Goal: Transaction & Acquisition: Obtain resource

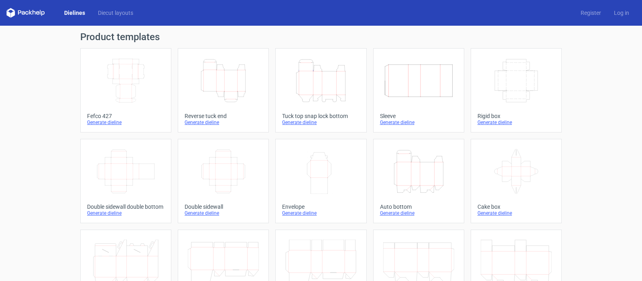
click at [303, 122] on div "Generate dieline" at bounding box center [320, 122] width 77 height 6
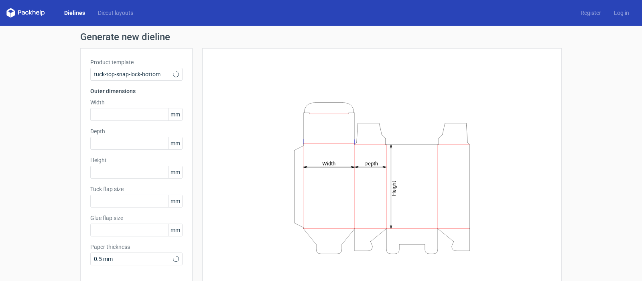
type input "15"
type input "10"
click at [101, 116] on input "text" at bounding box center [136, 114] width 92 height 13
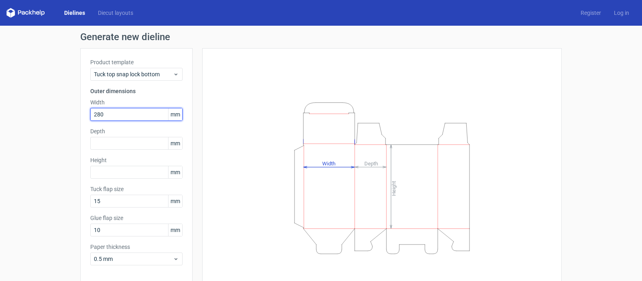
type input "280"
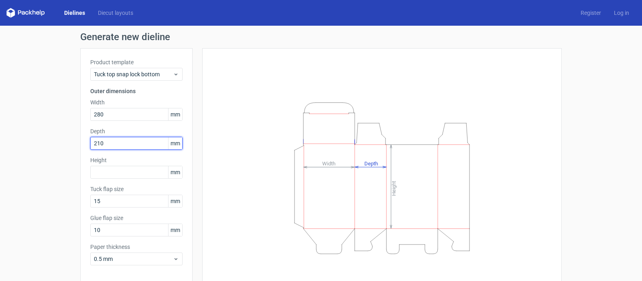
drag, startPoint x: 117, startPoint y: 143, endPoint x: 29, endPoint y: 144, distance: 87.9
click at [29, 144] on div "Generate new dieline Product template Tuck top snap lock bottom Outer dimension…" at bounding box center [321, 170] width 642 height 289
type input "35"
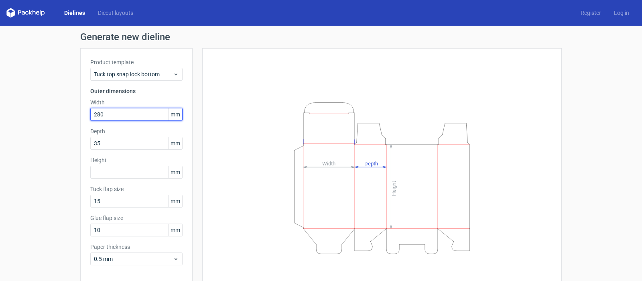
drag, startPoint x: 105, startPoint y: 110, endPoint x: 43, endPoint y: 113, distance: 61.9
click at [43, 113] on div "Generate new dieline Product template Tuck top snap lock bottom Outer dimension…" at bounding box center [321, 170] width 642 height 289
type input "210"
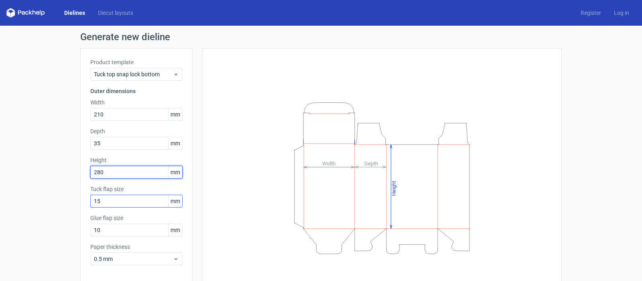
type input "280"
click at [98, 205] on input "15" at bounding box center [136, 201] width 92 height 13
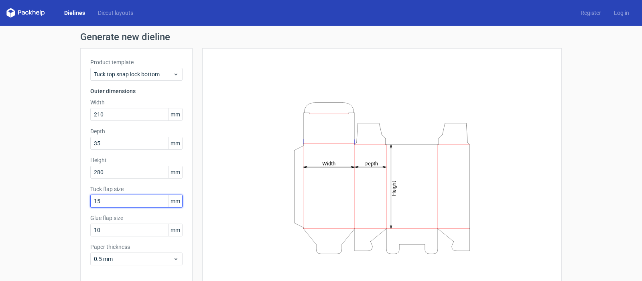
click at [98, 205] on input "15" at bounding box center [136, 201] width 92 height 13
type input "3"
type input "20"
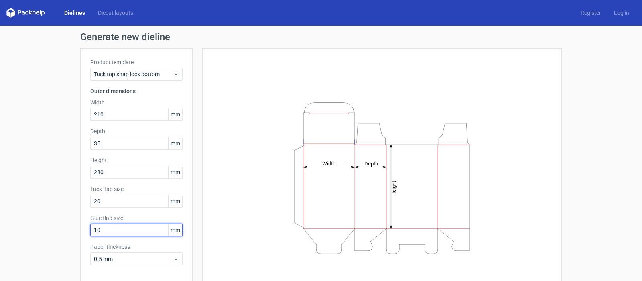
drag, startPoint x: 101, startPoint y: 229, endPoint x: 44, endPoint y: 230, distance: 56.6
click at [44, 230] on div "Generate new dieline Product template Tuck top snap lock bottom Outer dimension…" at bounding box center [321, 170] width 642 height 289
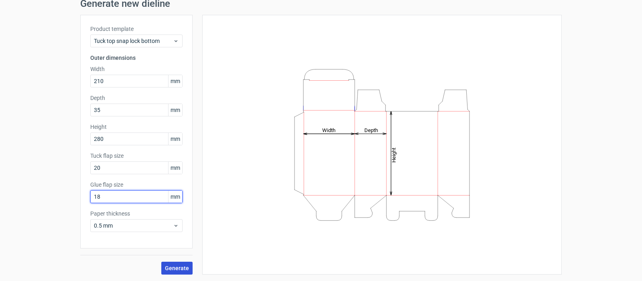
type input "18"
click at [174, 270] on span "Generate" at bounding box center [177, 268] width 24 height 6
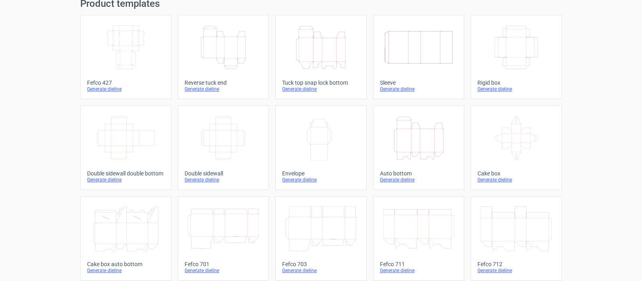
click at [202, 87] on div "Generate dieline" at bounding box center [223, 89] width 77 height 6
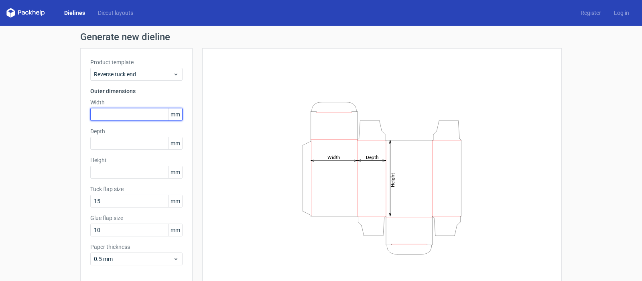
click at [102, 112] on input "text" at bounding box center [136, 114] width 92 height 13
type input "210"
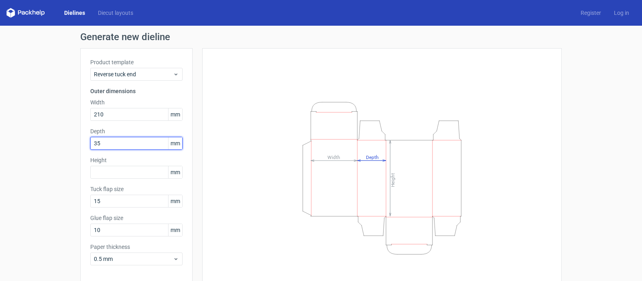
type input "35"
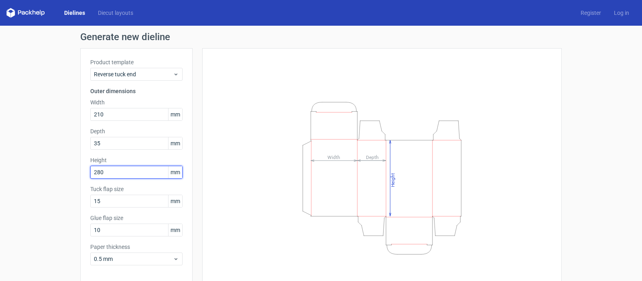
type input "280"
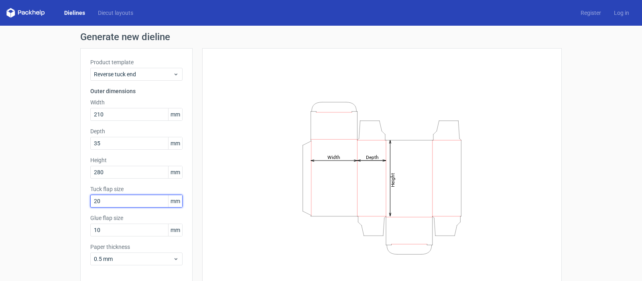
type input "20"
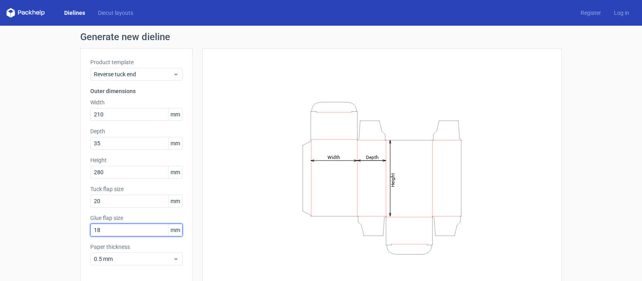
type input "18"
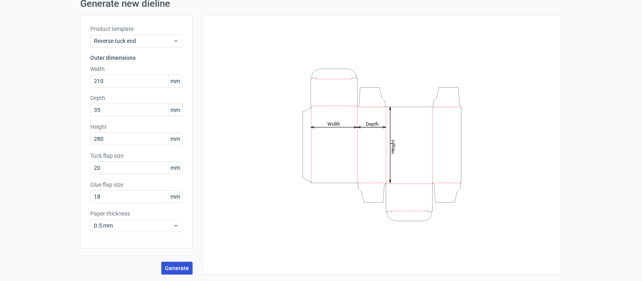
click at [171, 268] on span "Generate" at bounding box center [177, 268] width 24 height 6
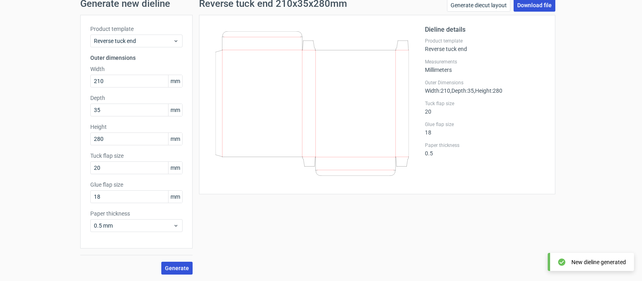
click at [536, 10] on link "Download file" at bounding box center [535, 5] width 42 height 13
